Goal: Information Seeking & Learning: Check status

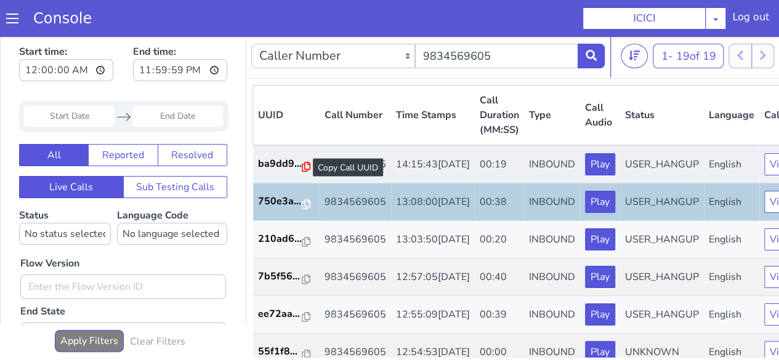
click at [304, 164] on icon at bounding box center [306, 167] width 9 height 10
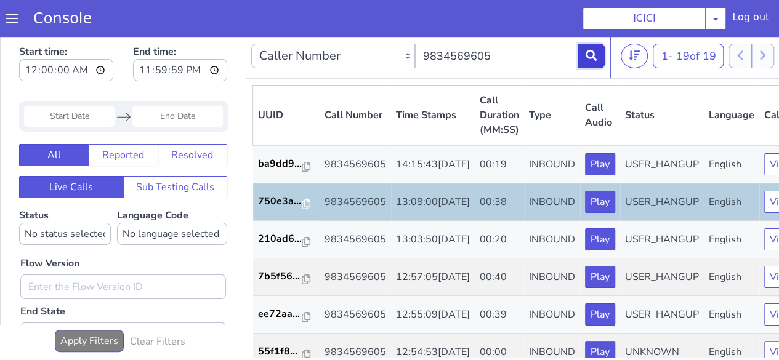
click at [598, 56] on button at bounding box center [591, 56] width 27 height 25
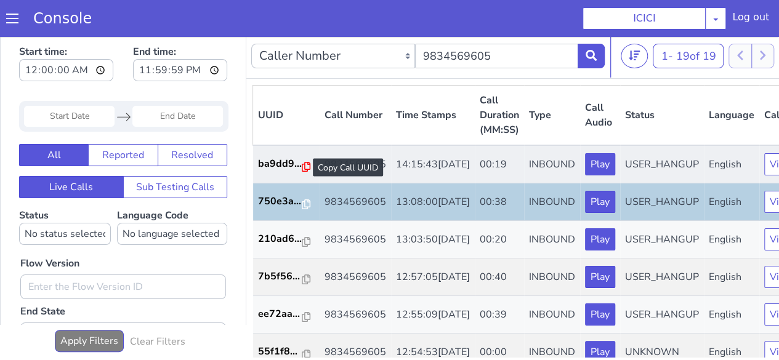
click at [302, 171] on icon at bounding box center [306, 167] width 9 height 10
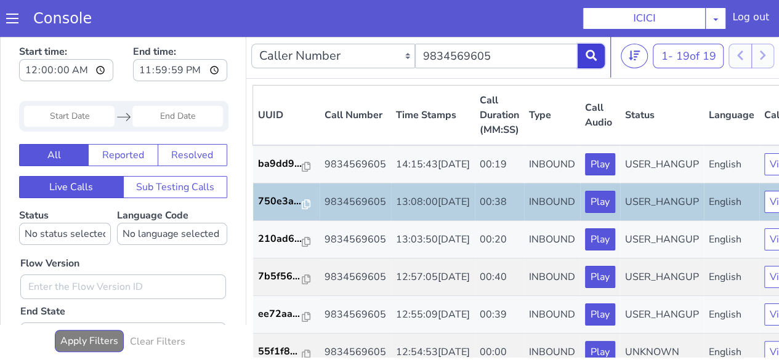
click at [585, 59] on button at bounding box center [591, 56] width 27 height 25
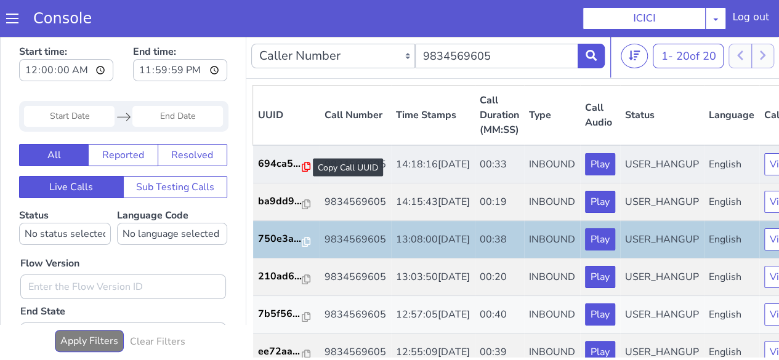
click at [302, 166] on icon at bounding box center [306, 167] width 9 height 10
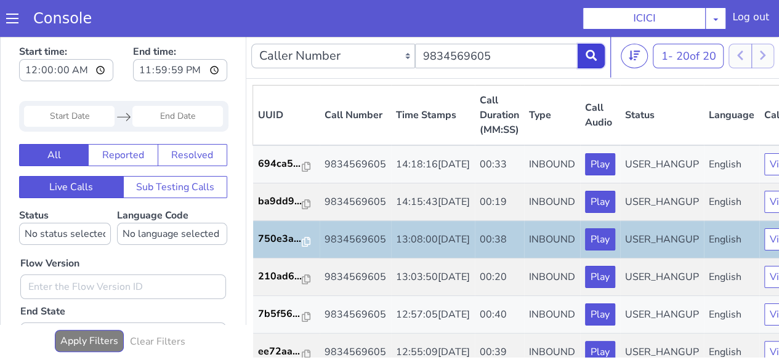
click at [581, 55] on button at bounding box center [591, 56] width 27 height 25
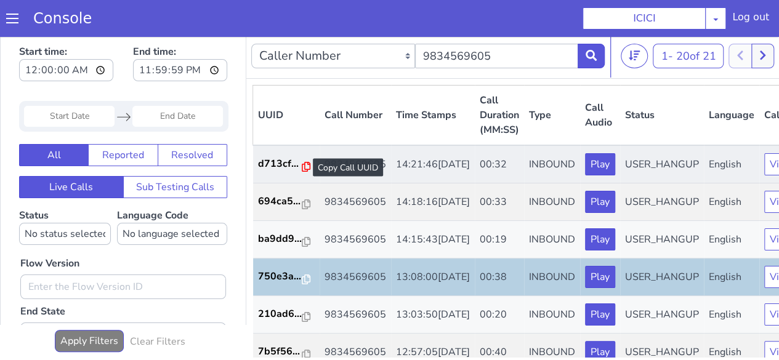
click at [302, 167] on icon at bounding box center [306, 167] width 9 height 10
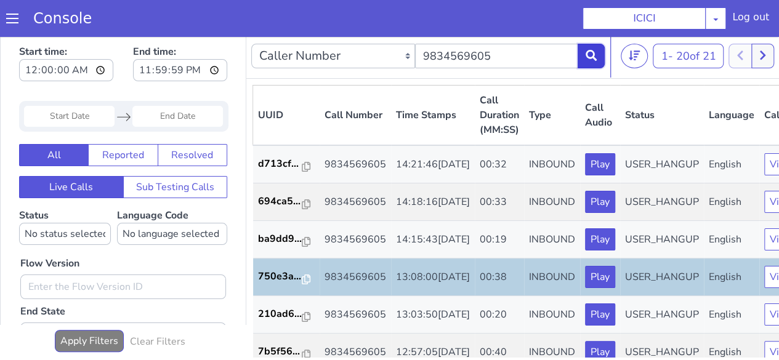
click at [596, 55] on icon at bounding box center [591, 55] width 11 height 11
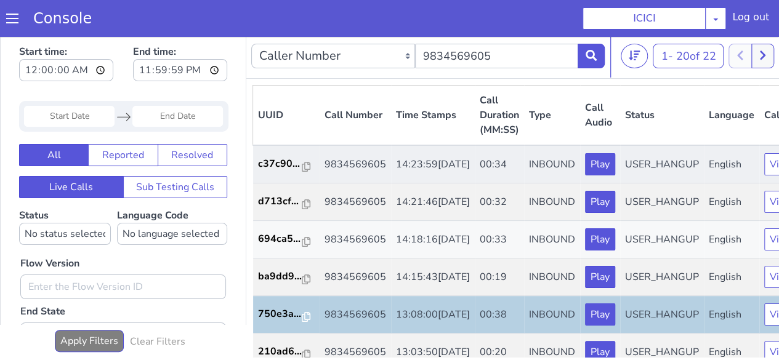
click at [299, 162] on td "c37c90..." at bounding box center [286, 164] width 67 height 38
click at [303, 164] on icon at bounding box center [306, 167] width 9 height 10
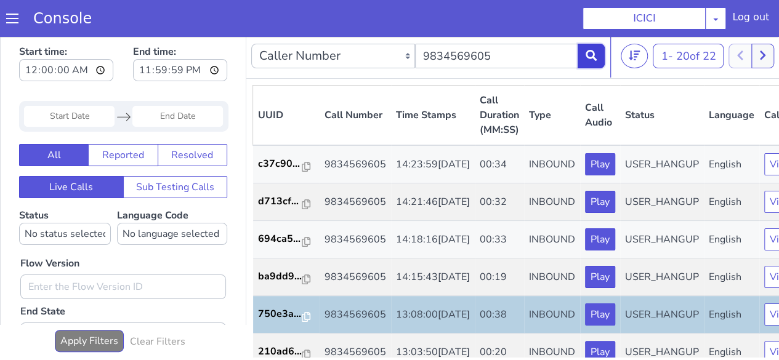
click at [601, 59] on button at bounding box center [591, 56] width 27 height 25
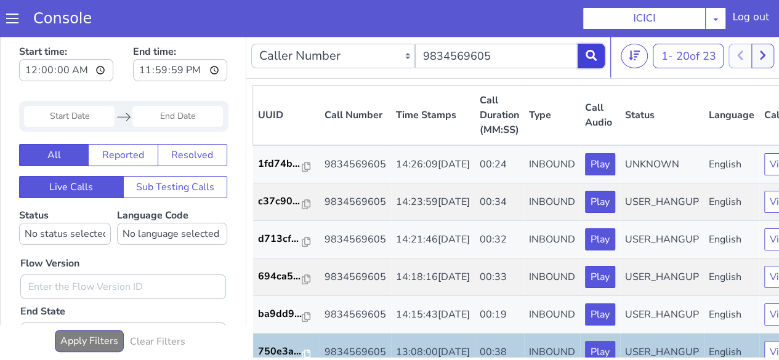
click at [599, 61] on button at bounding box center [591, 56] width 27 height 25
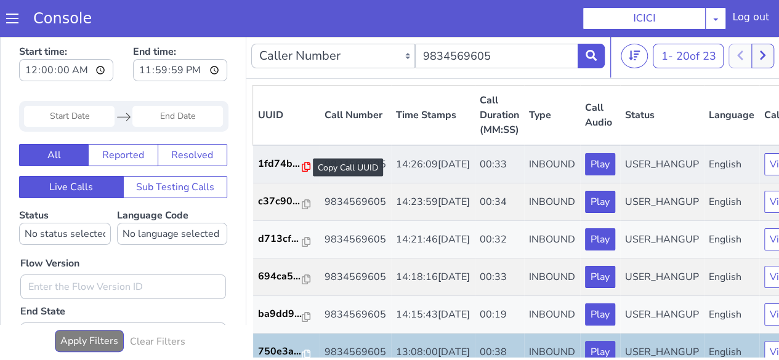
click at [302, 168] on icon at bounding box center [306, 167] width 9 height 10
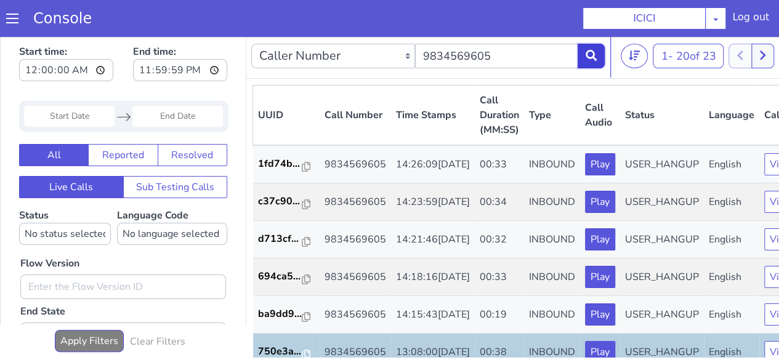
click at [603, 63] on button at bounding box center [591, 56] width 27 height 25
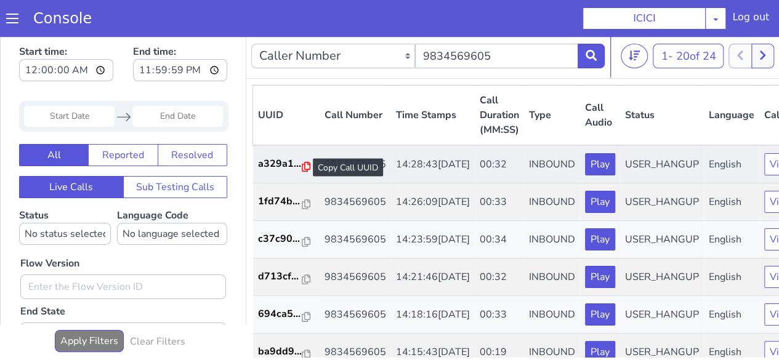
click at [304, 168] on icon at bounding box center [306, 167] width 9 height 10
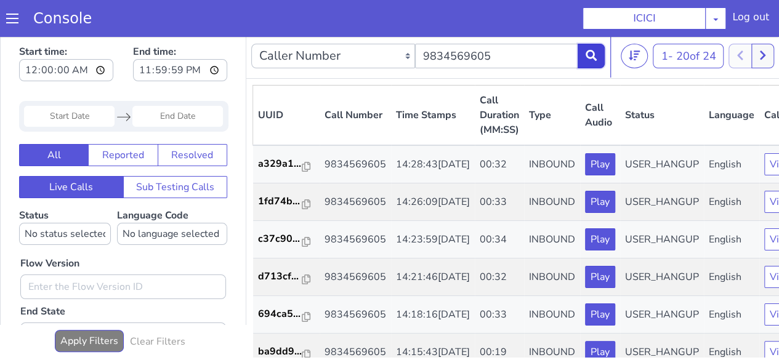
click at [597, 59] on button at bounding box center [591, 56] width 27 height 25
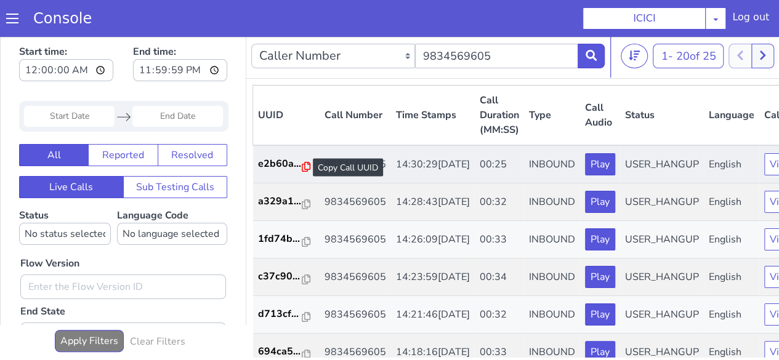
click at [302, 170] on icon at bounding box center [306, 167] width 9 height 10
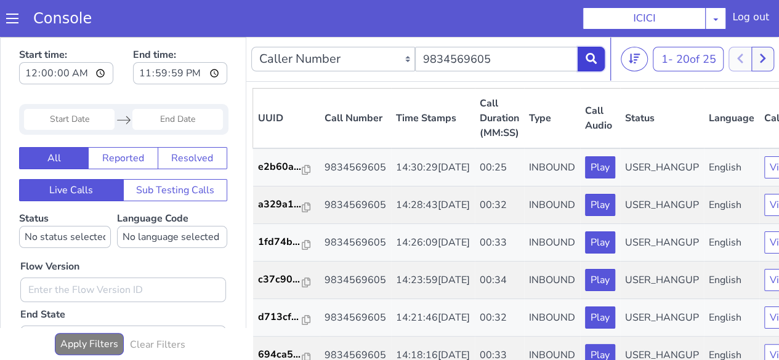
click at [588, 59] on button at bounding box center [591, 59] width 27 height 25
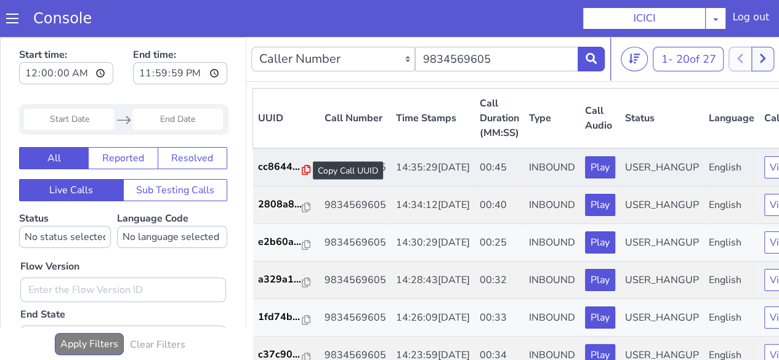
click at [305, 168] on icon at bounding box center [306, 170] width 9 height 10
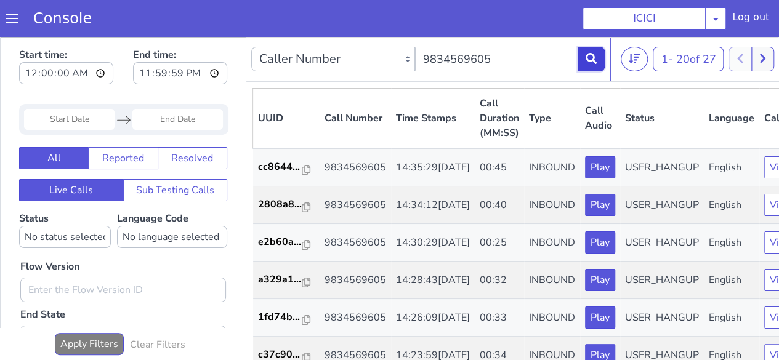
click at [584, 57] on button at bounding box center [591, 59] width 27 height 25
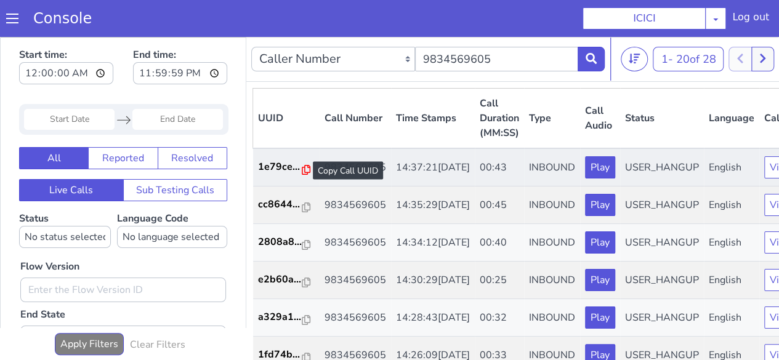
click at [304, 173] on icon at bounding box center [306, 170] width 9 height 10
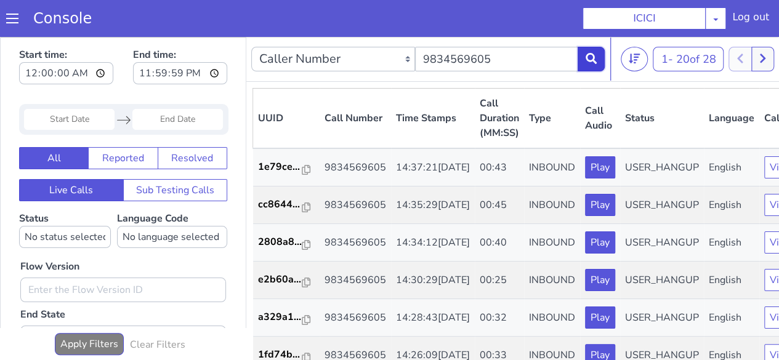
click at [597, 59] on button at bounding box center [591, 59] width 27 height 25
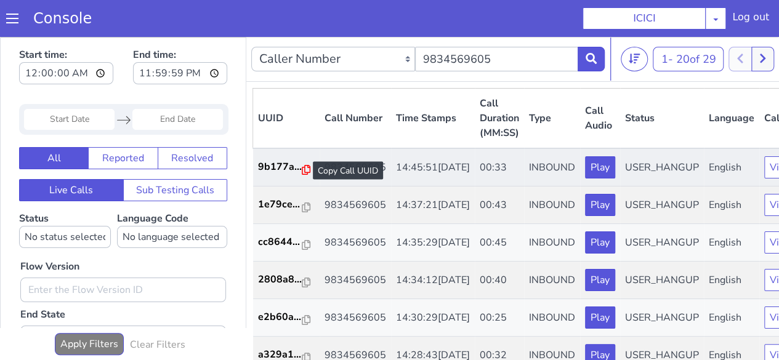
click at [308, 168] on icon at bounding box center [306, 170] width 9 height 10
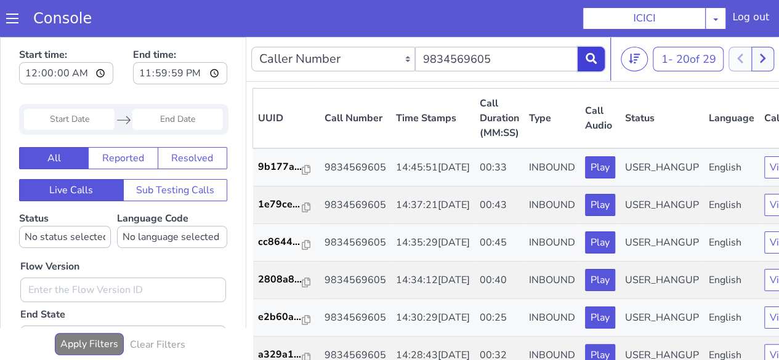
click at [586, 61] on icon at bounding box center [591, 58] width 11 height 11
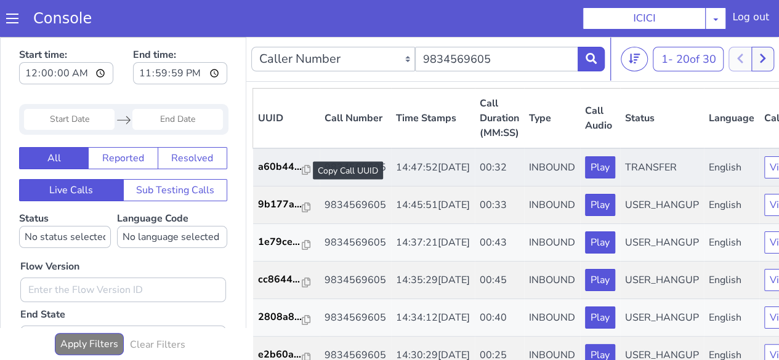
click at [302, 176] on div at bounding box center [306, 170] width 9 height 15
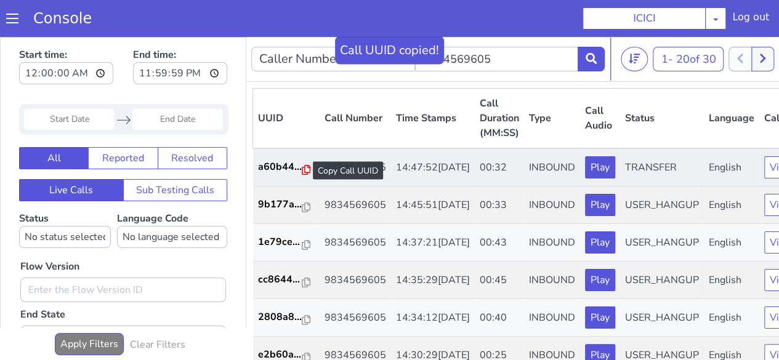
click at [304, 168] on icon at bounding box center [306, 170] width 9 height 10
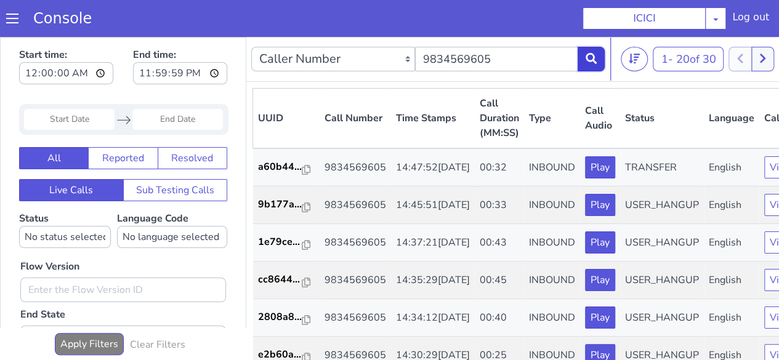
click at [592, 59] on icon at bounding box center [591, 58] width 11 height 11
click at [592, 54] on icon at bounding box center [591, 58] width 11 height 11
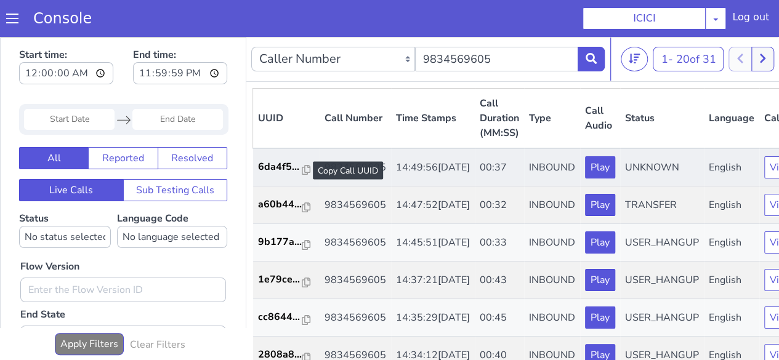
click at [303, 175] on div at bounding box center [306, 170] width 9 height 15
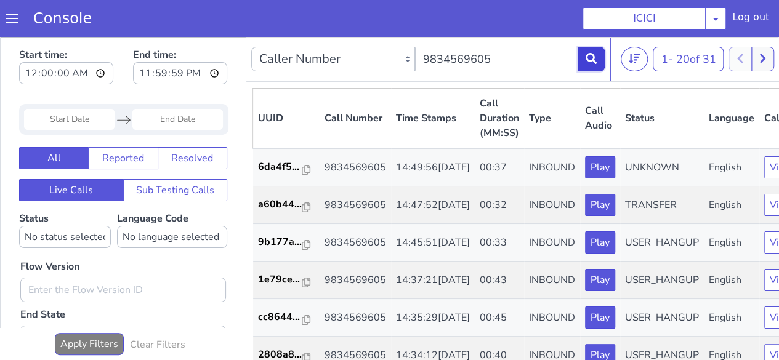
click at [583, 65] on button at bounding box center [591, 59] width 27 height 25
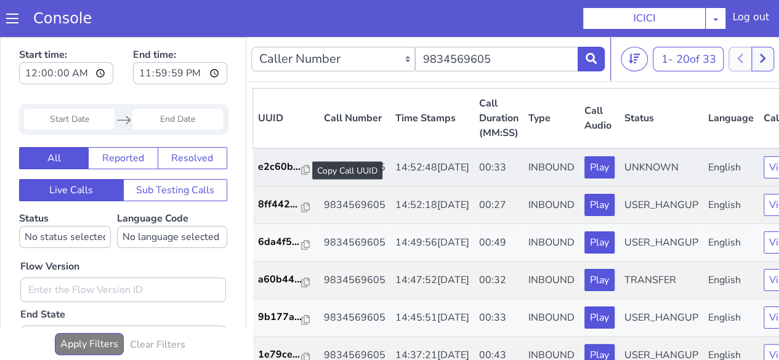
click at [304, 173] on icon at bounding box center [305, 170] width 9 height 10
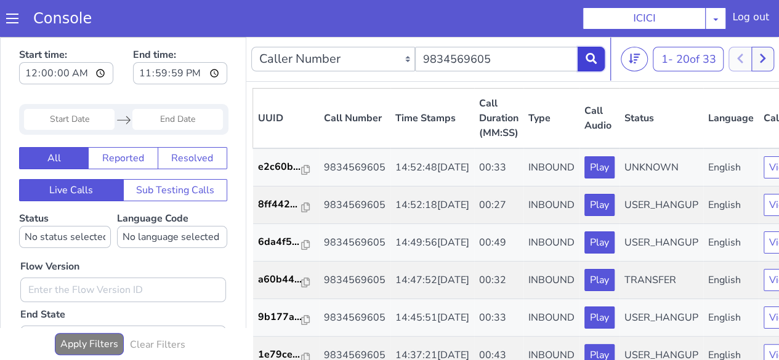
click at [590, 60] on icon at bounding box center [591, 58] width 11 height 11
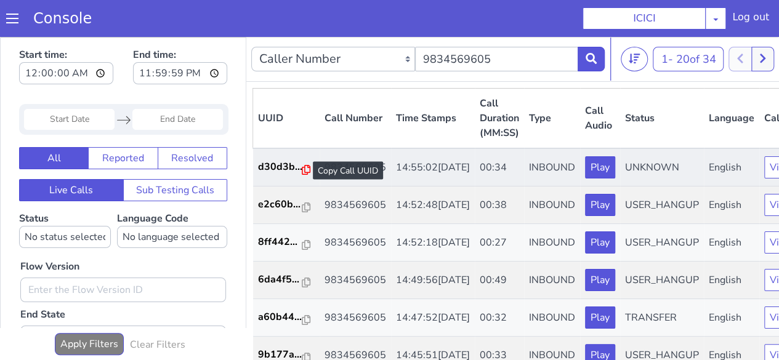
click at [303, 167] on icon at bounding box center [306, 170] width 9 height 10
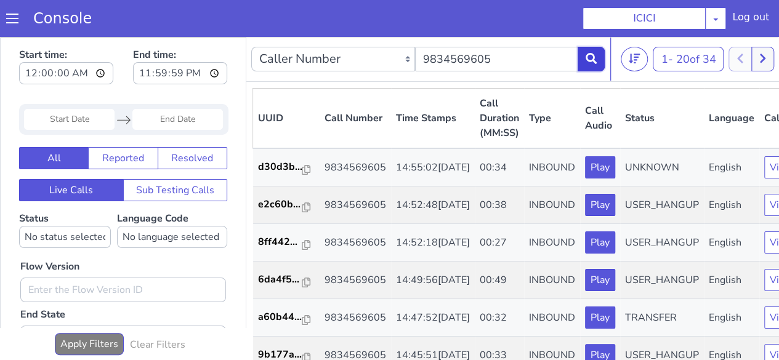
click at [595, 56] on icon at bounding box center [591, 58] width 11 height 11
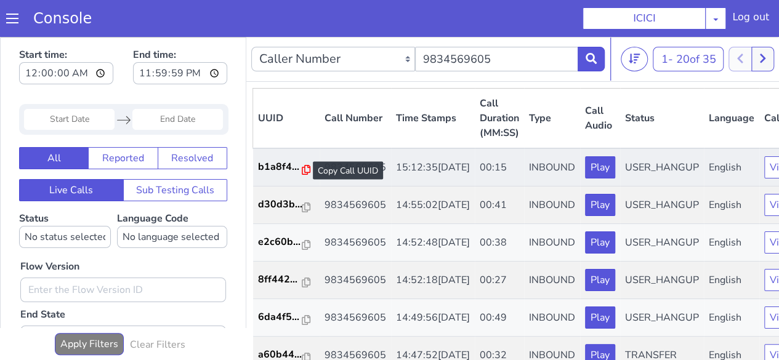
click at [302, 172] on icon at bounding box center [306, 170] width 9 height 10
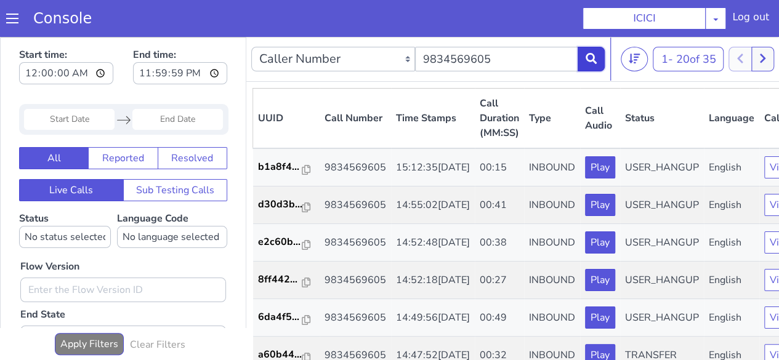
click at [595, 60] on icon at bounding box center [591, 58] width 11 height 11
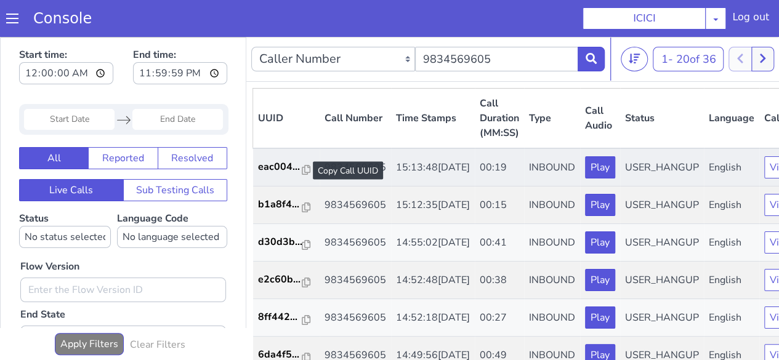
click at [306, 176] on div at bounding box center [306, 170] width 9 height 15
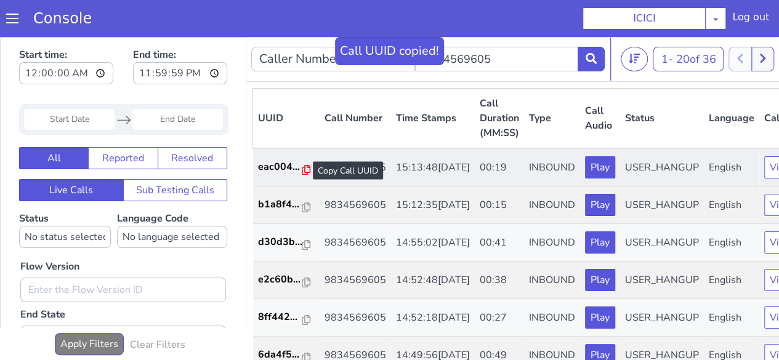
click at [302, 169] on icon at bounding box center [306, 170] width 9 height 10
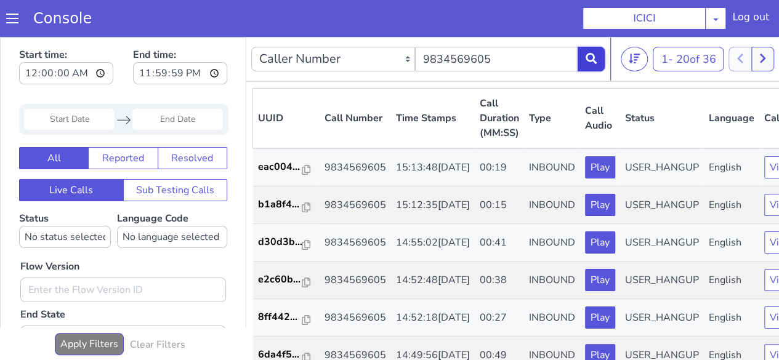
click at [589, 61] on icon at bounding box center [591, 58] width 11 height 11
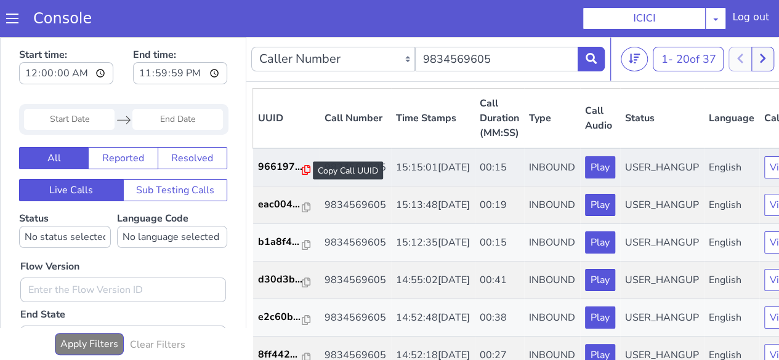
click at [302, 171] on icon at bounding box center [306, 170] width 9 height 10
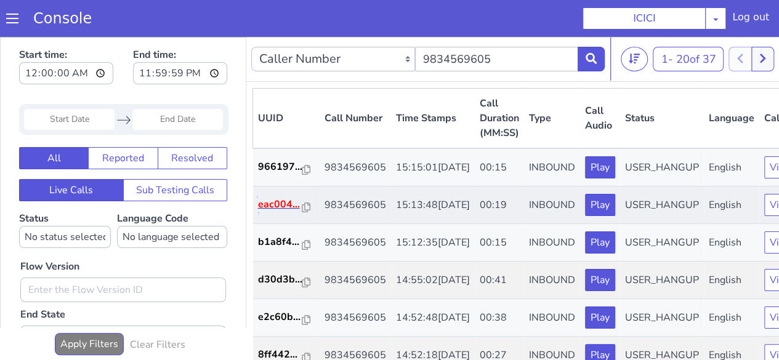
click at [299, 212] on p "eac004..." at bounding box center [280, 204] width 44 height 15
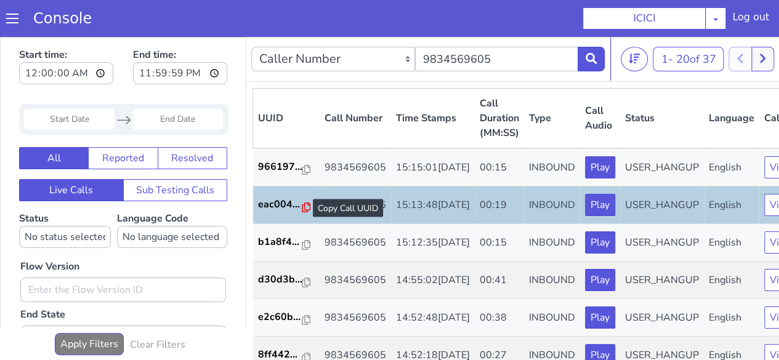
click at [304, 212] on icon at bounding box center [306, 208] width 9 height 10
click at [584, 52] on button at bounding box center [591, 59] width 27 height 25
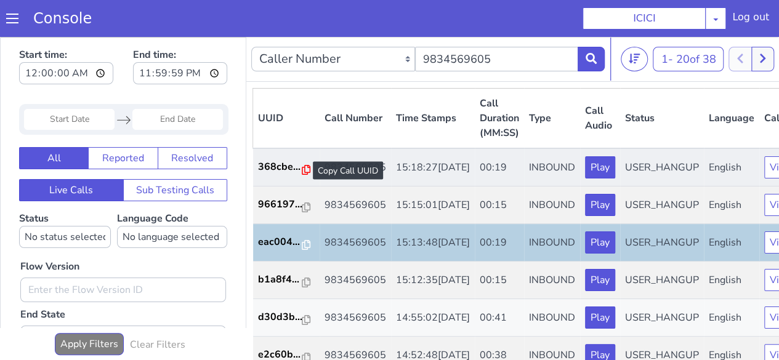
click at [302, 170] on icon at bounding box center [306, 170] width 9 height 10
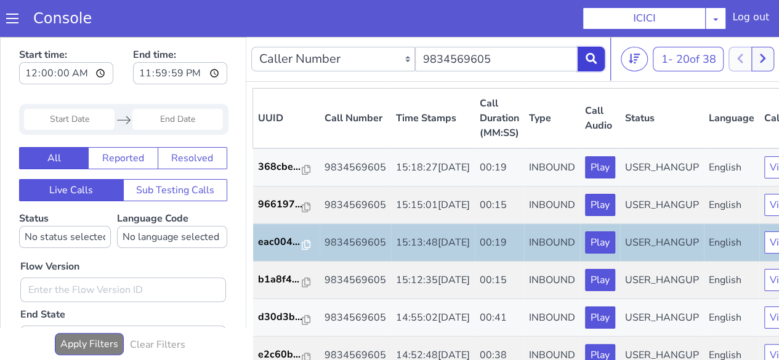
click at [600, 60] on button at bounding box center [591, 59] width 27 height 25
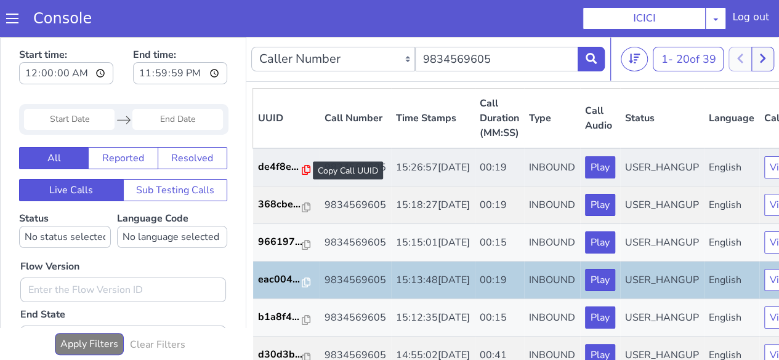
click at [304, 167] on icon at bounding box center [306, 170] width 9 height 10
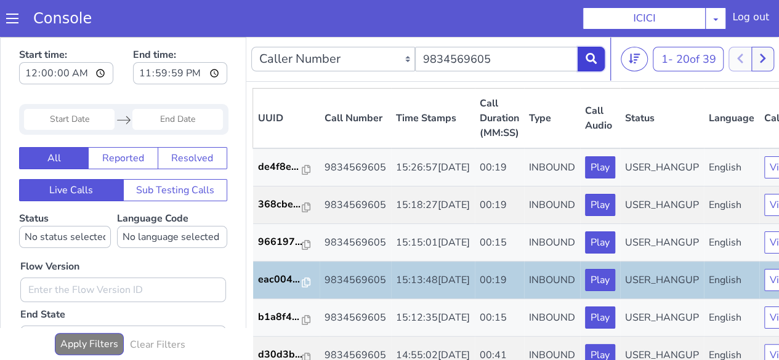
click at [592, 66] on button at bounding box center [591, 59] width 27 height 25
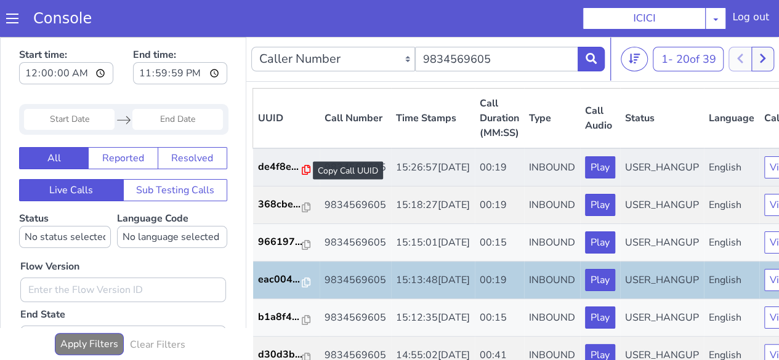
drag, startPoint x: 304, startPoint y: 170, endPoint x: 509, endPoint y: 52, distance: 236.9
click at [304, 170] on icon at bounding box center [306, 170] width 9 height 10
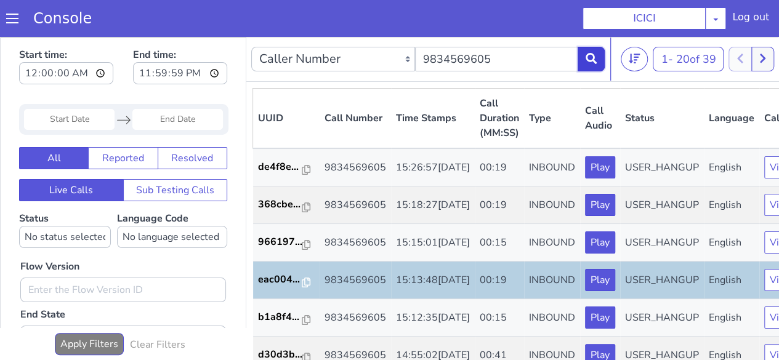
click at [592, 50] on button at bounding box center [591, 59] width 27 height 25
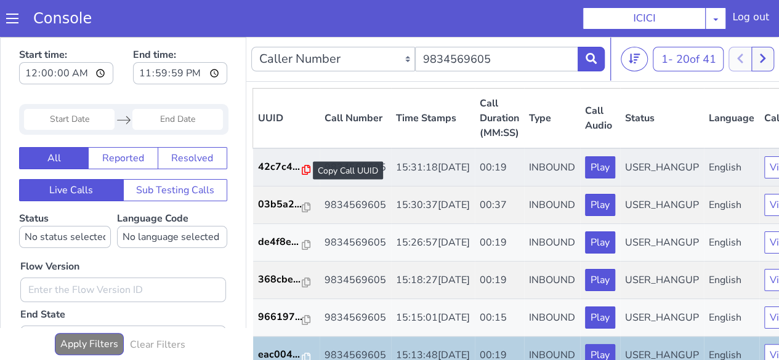
click at [304, 171] on icon at bounding box center [306, 170] width 9 height 10
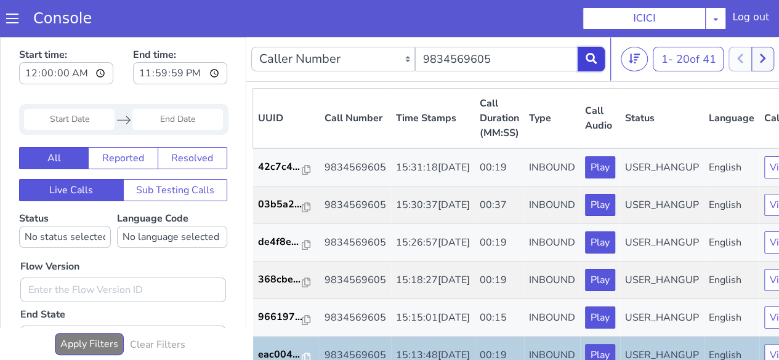
click at [598, 62] on button at bounding box center [591, 59] width 27 height 25
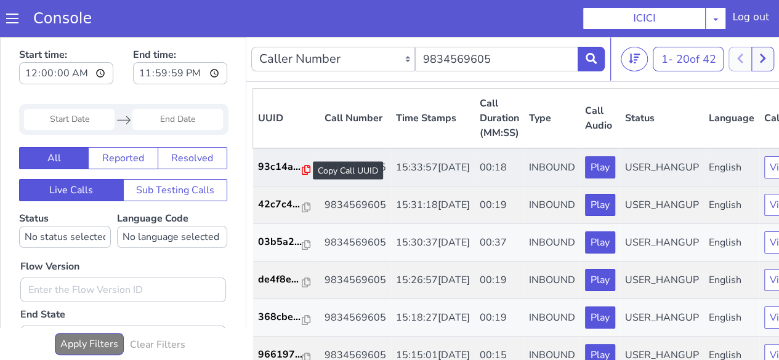
click at [306, 172] on icon at bounding box center [306, 170] width 9 height 10
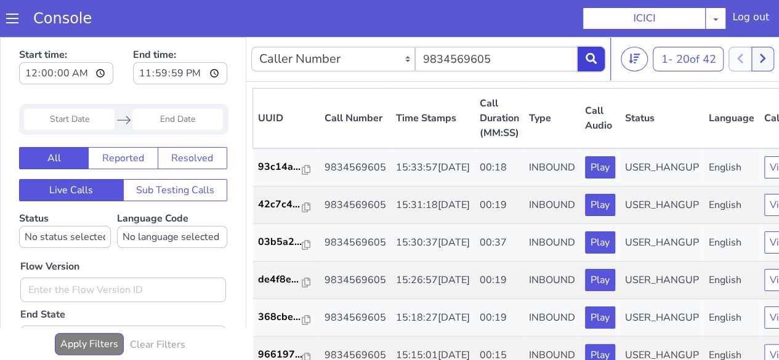
click at [589, 56] on icon at bounding box center [591, 58] width 11 height 11
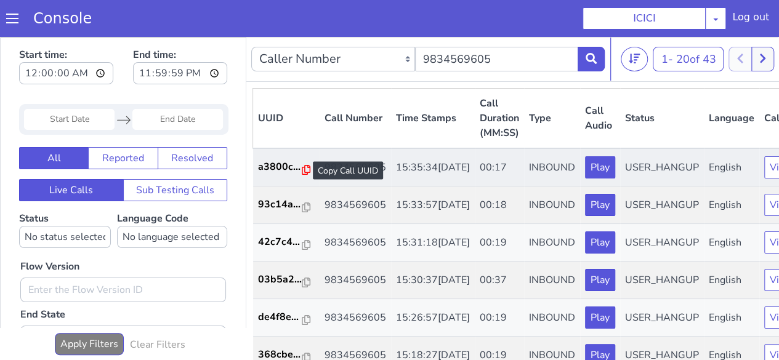
click at [304, 166] on icon at bounding box center [306, 170] width 9 height 10
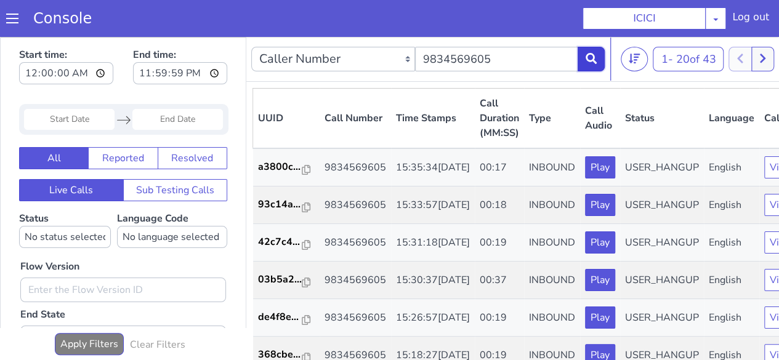
click at [586, 62] on icon at bounding box center [591, 58] width 11 height 11
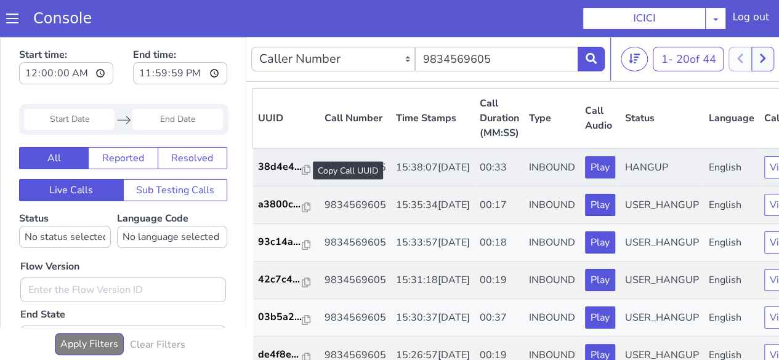
click at [307, 174] on div at bounding box center [306, 170] width 9 height 15
click at [304, 172] on icon at bounding box center [306, 170] width 9 height 10
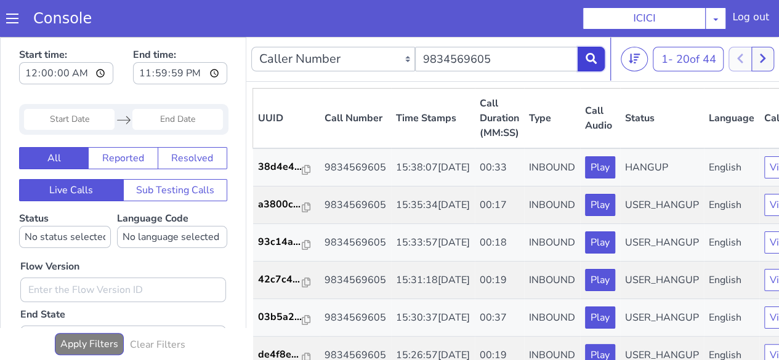
click at [584, 56] on button at bounding box center [591, 59] width 27 height 25
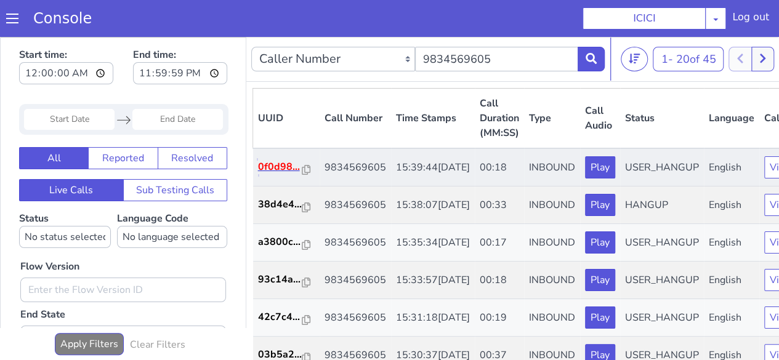
click at [289, 174] on p "0f0d98..." at bounding box center [280, 166] width 44 height 15
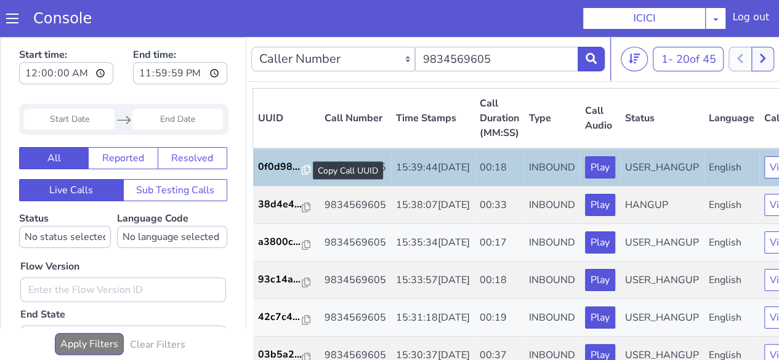
click at [302, 177] on div at bounding box center [306, 170] width 9 height 15
